Goal: Task Accomplishment & Management: Use online tool/utility

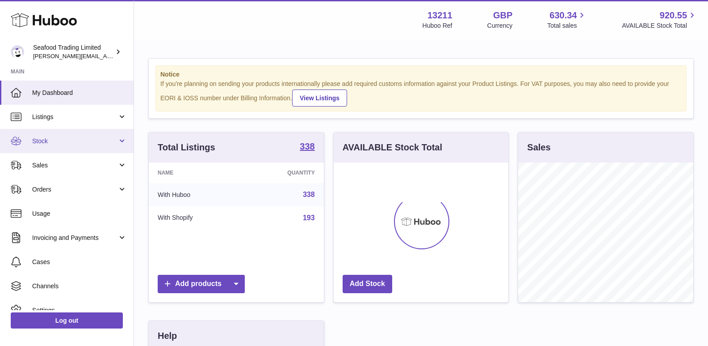
scroll to position [139, 175]
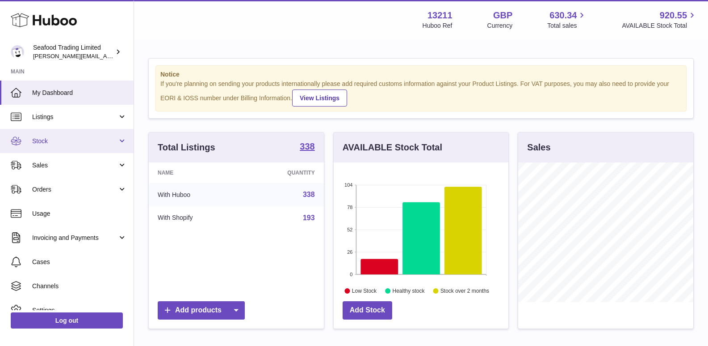
click at [62, 143] on span "Stock" at bounding box center [74, 141] width 85 height 8
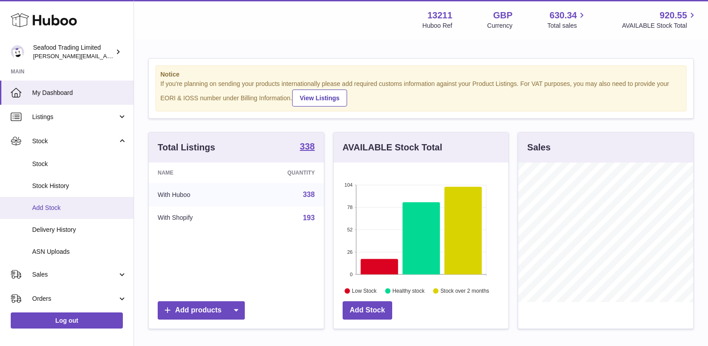
click at [63, 205] on span "Add Stock" at bounding box center [79, 207] width 95 height 8
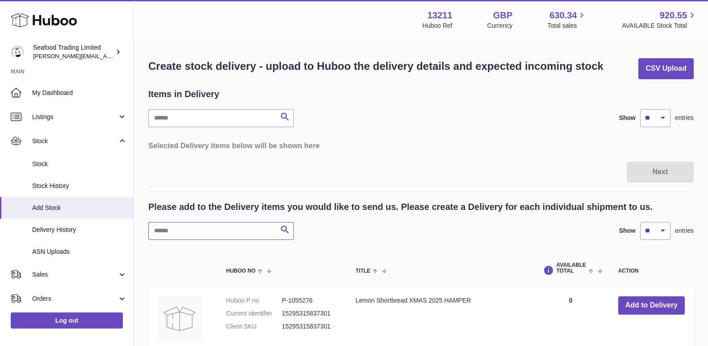
click at [180, 232] on input "text" at bounding box center [221, 231] width 146 height 18
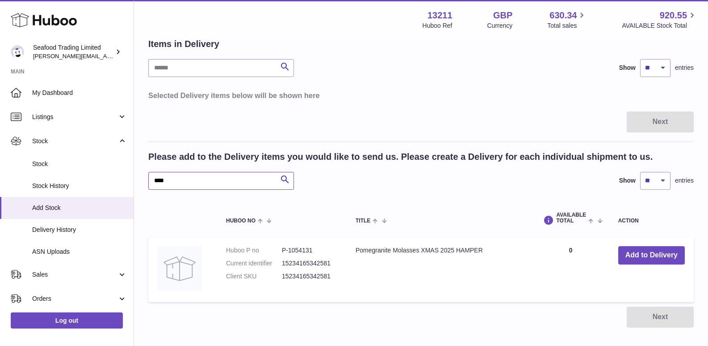
scroll to position [102, 0]
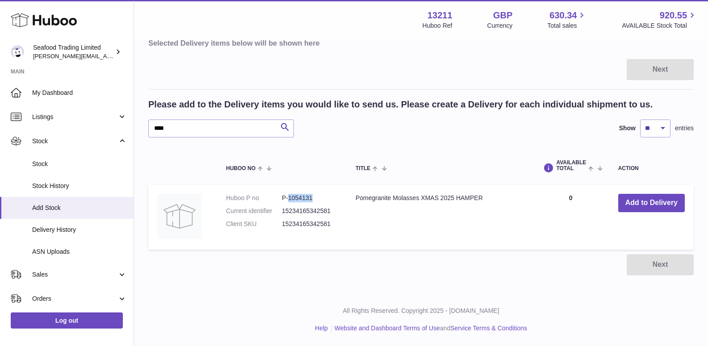
drag, startPoint x: 289, startPoint y: 196, endPoint x: 315, endPoint y: 197, distance: 25.5
click at [315, 197] on dd "P-1054131" at bounding box center [310, 198] width 56 height 8
copy dd "1054131"
drag, startPoint x: 192, startPoint y: 127, endPoint x: 141, endPoint y: 127, distance: 51.0
click at [141, 127] on div "Create stock delivery - upload to Huboo the delivery details and expected incom…" at bounding box center [421, 115] width 574 height 355
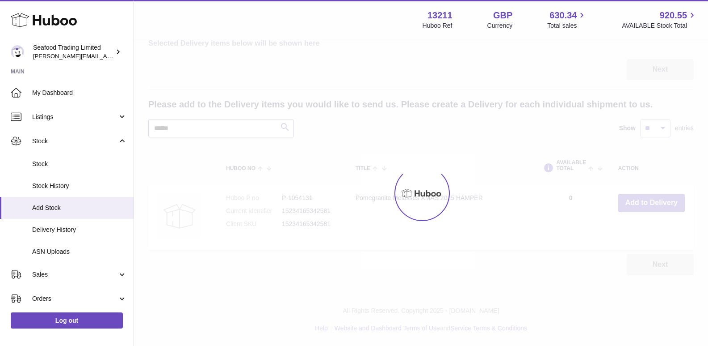
scroll to position [30, 0]
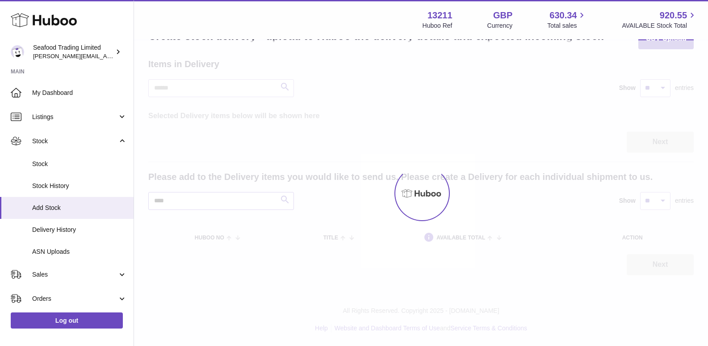
scroll to position [102, 0]
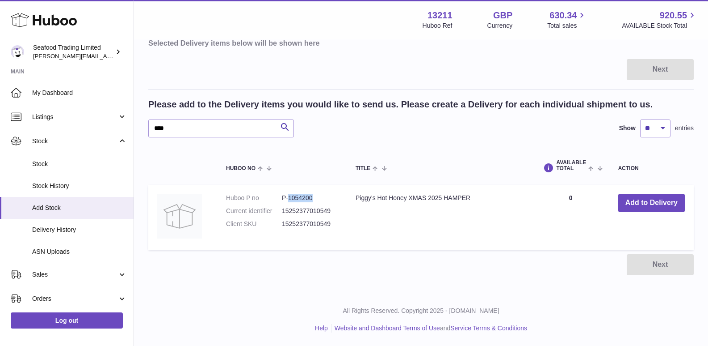
drag, startPoint x: 289, startPoint y: 199, endPoint x: 314, endPoint y: 198, distance: 25.1
click at [314, 198] on dd "P-1054200" at bounding box center [310, 198] width 56 height 8
copy dd "1054200"
drag, startPoint x: 202, startPoint y: 132, endPoint x: 135, endPoint y: 130, distance: 66.2
click at [135, 130] on div "Create stock delivery - upload to Huboo the delivery details and expected incom…" at bounding box center [421, 115] width 574 height 355
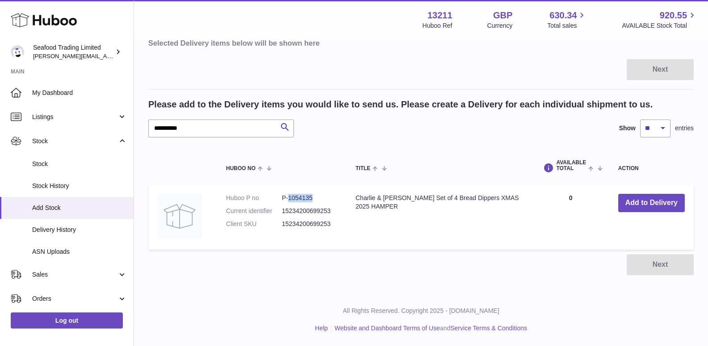
drag, startPoint x: 288, startPoint y: 195, endPoint x: 313, endPoint y: 198, distance: 25.7
click at [313, 198] on dd "P-1054135" at bounding box center [310, 198] width 56 height 8
copy dd "1054135"
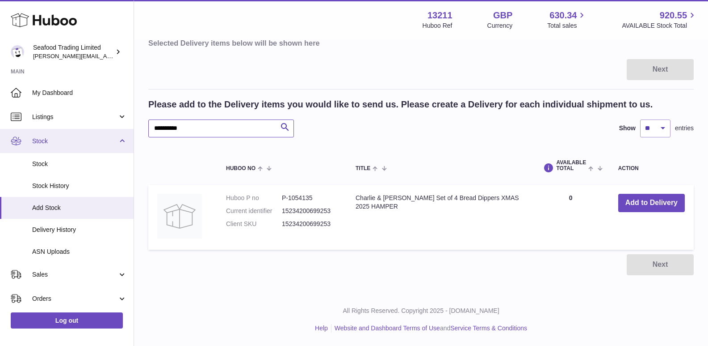
drag, startPoint x: 215, startPoint y: 130, endPoint x: 104, endPoint y: 130, distance: 110.9
click at [104, 130] on div "**********" at bounding box center [354, 122] width 708 height 448
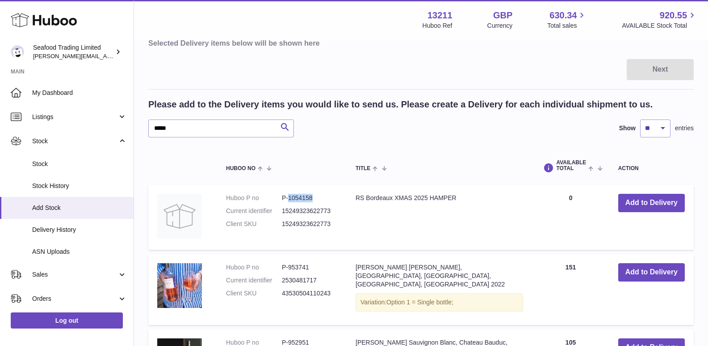
drag, startPoint x: 288, startPoint y: 196, endPoint x: 317, endPoint y: 198, distance: 29.6
click at [317, 198] on dd "P-1054158" at bounding box center [310, 198] width 56 height 8
copy dd "1054158"
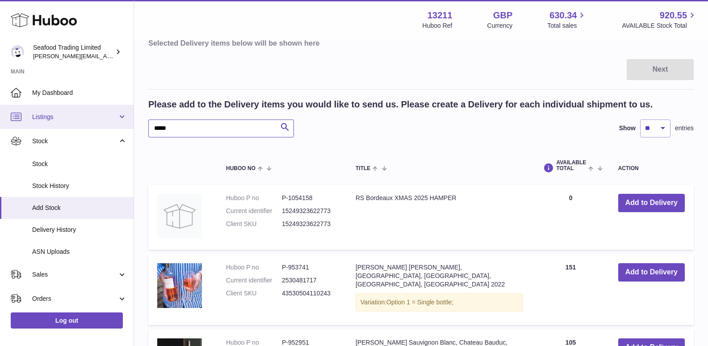
drag, startPoint x: 187, startPoint y: 126, endPoint x: 111, endPoint y: 126, distance: 75.5
click at [111, 126] on div "Huboo Seafood Trading Limited nathaniellynch@rickstein.com Main My Dashboard Li…" at bounding box center [354, 231] width 708 height 667
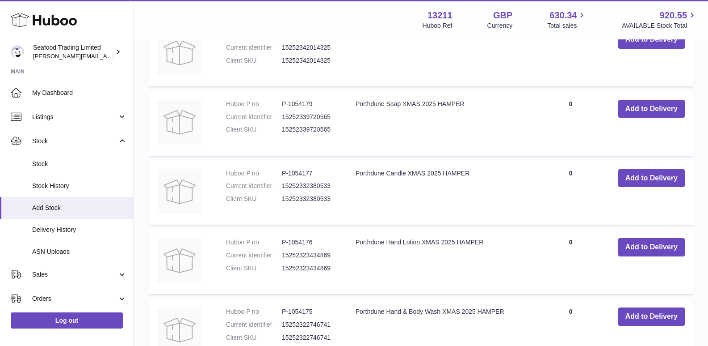
scroll to position [505, 0]
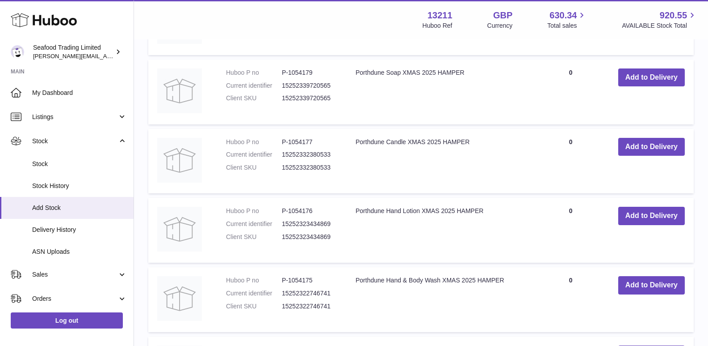
type input "*********"
drag, startPoint x: 288, startPoint y: 140, endPoint x: 313, endPoint y: 142, distance: 25.5
click at [313, 142] on dd "P-1054177" at bounding box center [310, 142] width 56 height 8
copy dd "1054177"
